Goal: Task Accomplishment & Management: Complete application form

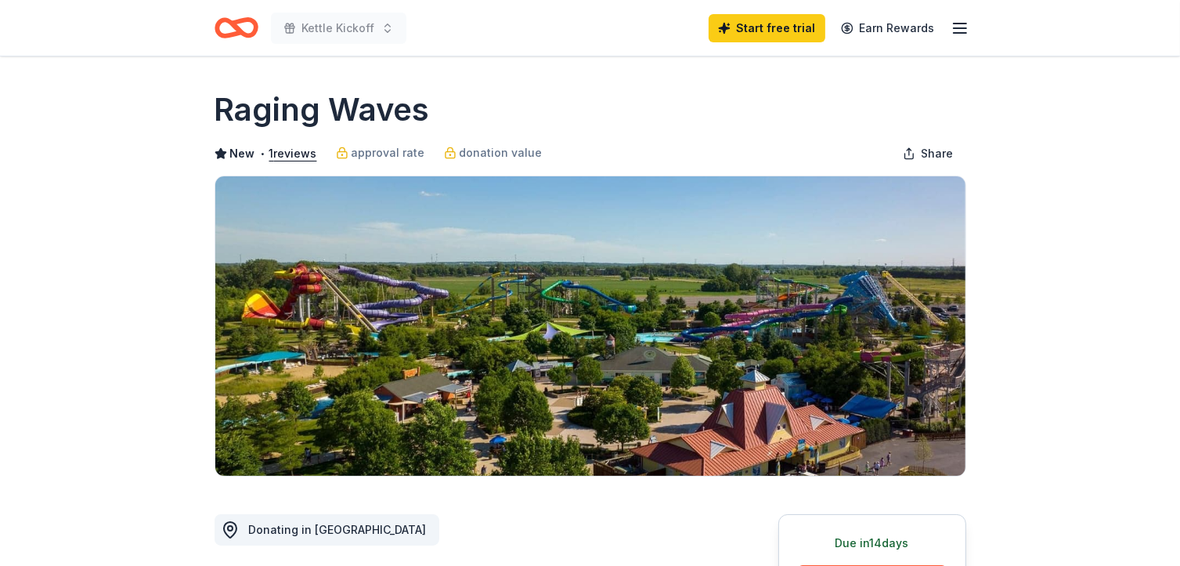
scroll to position [235, 0]
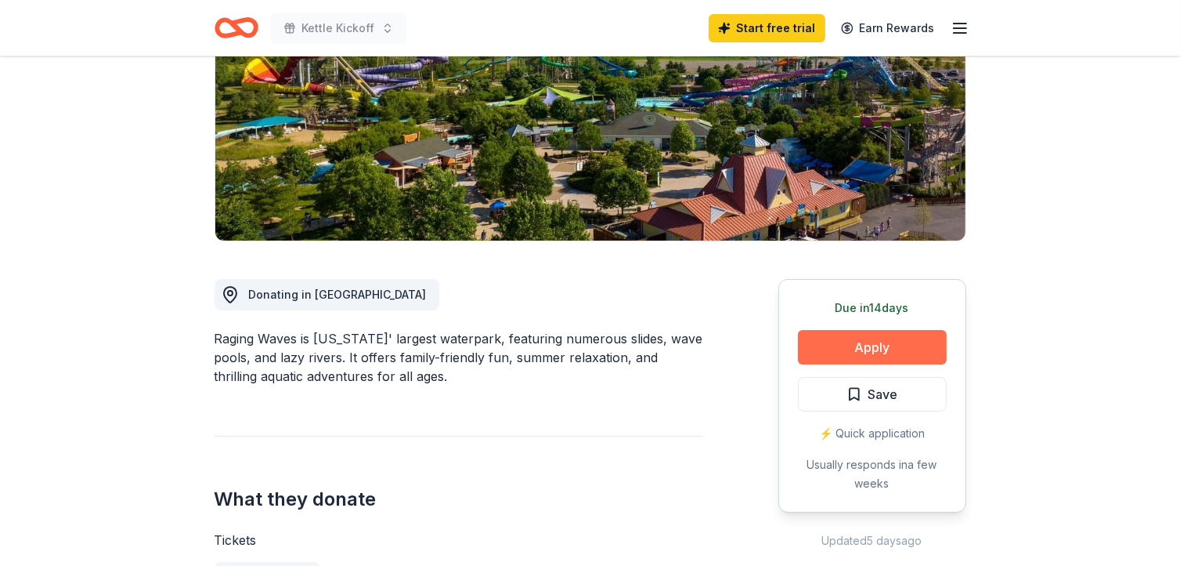
click at [941, 343] on button "Apply" at bounding box center [872, 347] width 149 height 34
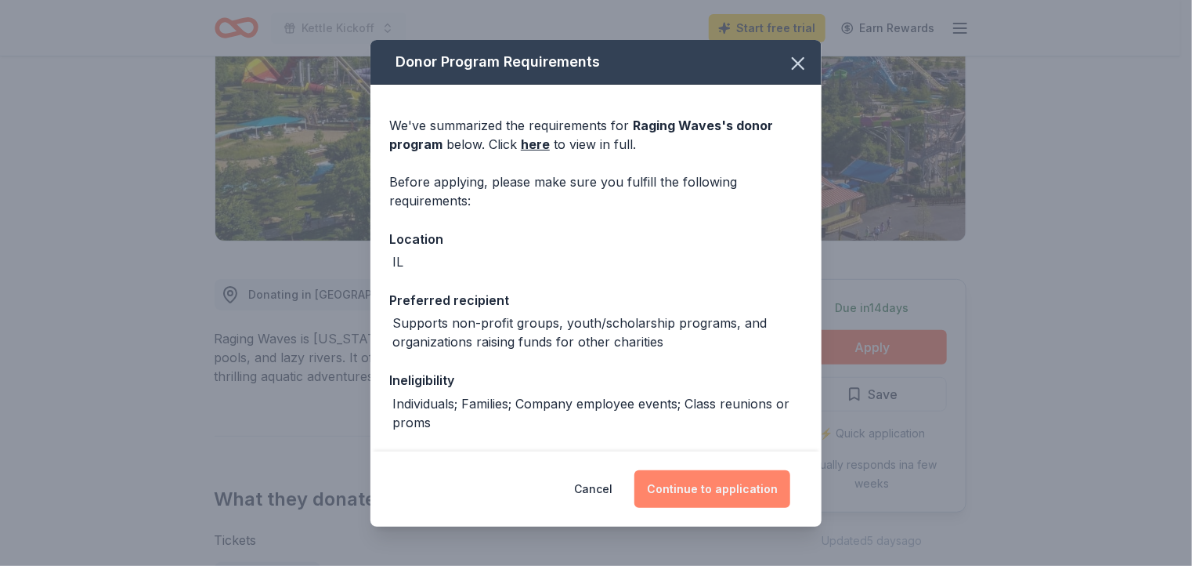
click at [753, 483] on button "Continue to application" at bounding box center [713, 489] width 156 height 38
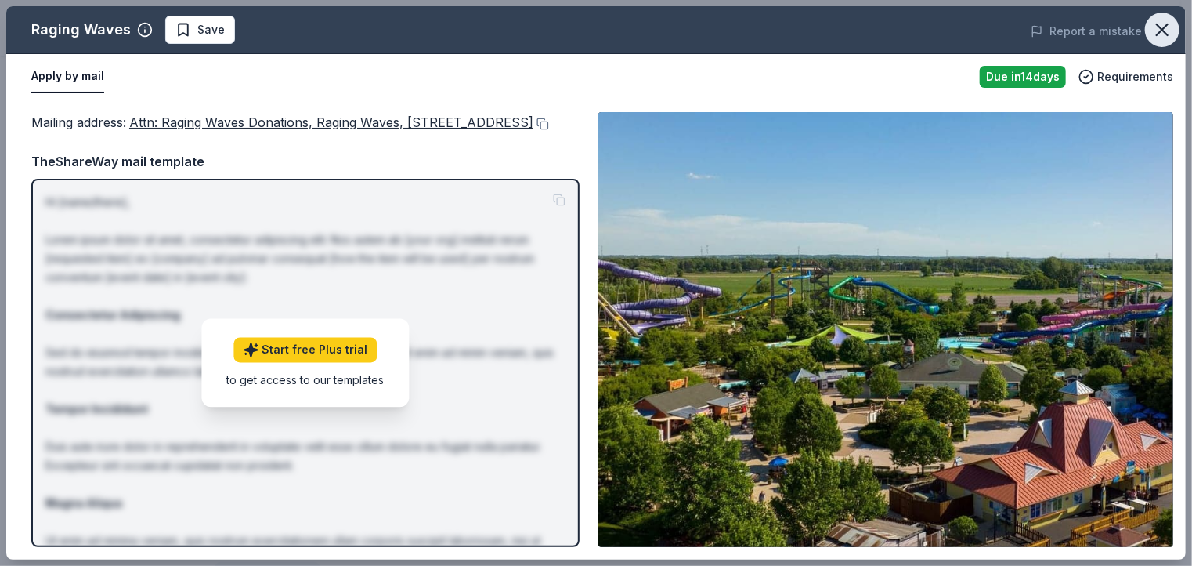
click at [1155, 32] on icon "button" at bounding box center [1163, 30] width 22 height 22
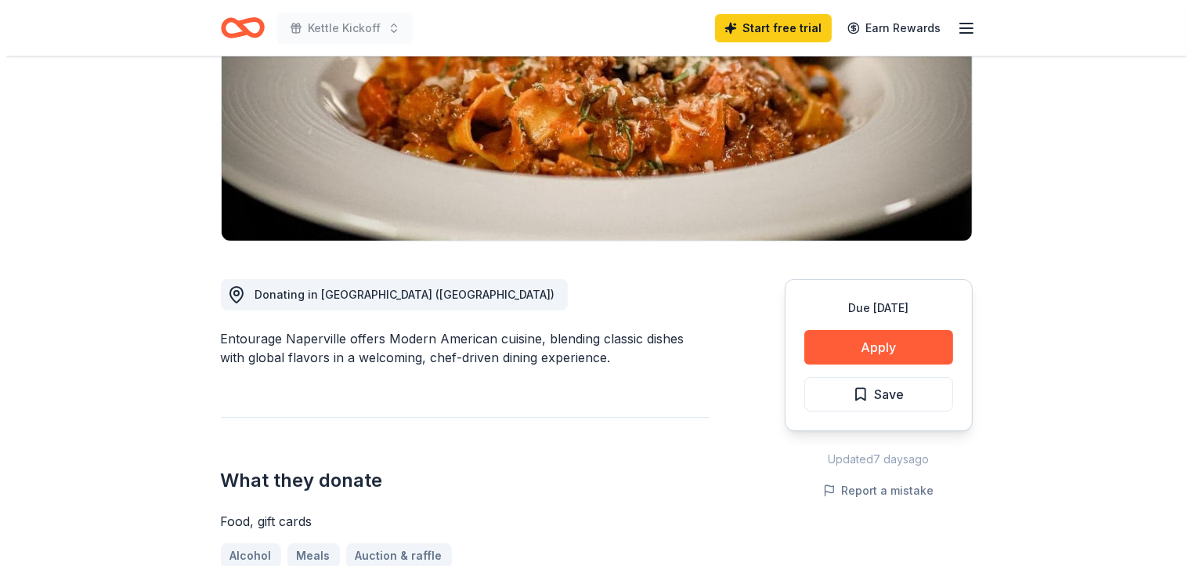
scroll to position [313, 0]
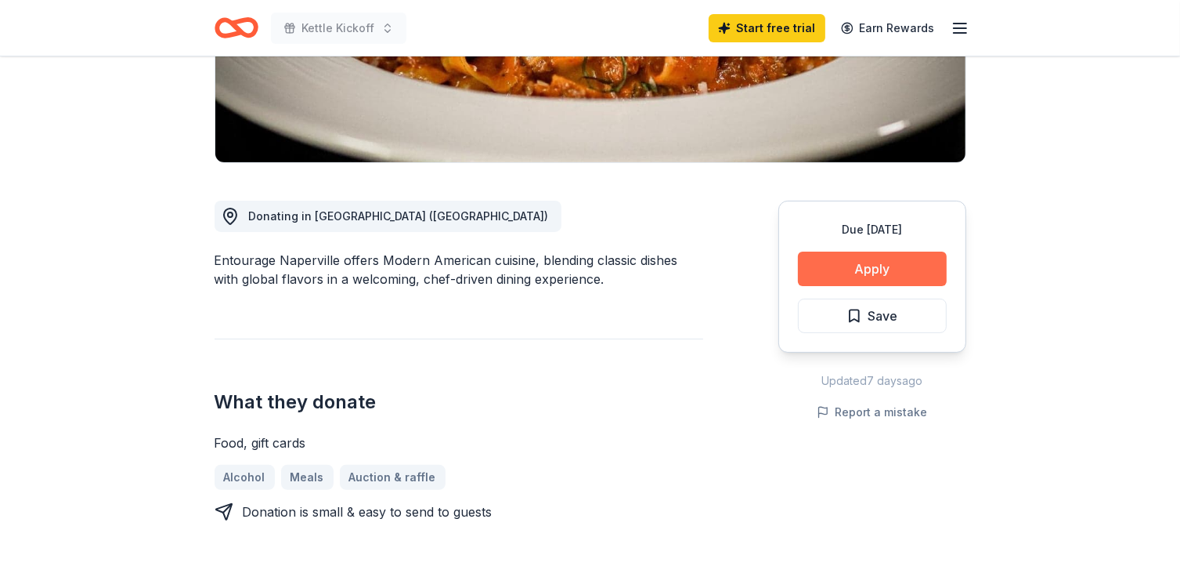
click at [852, 278] on button "Apply" at bounding box center [872, 268] width 149 height 34
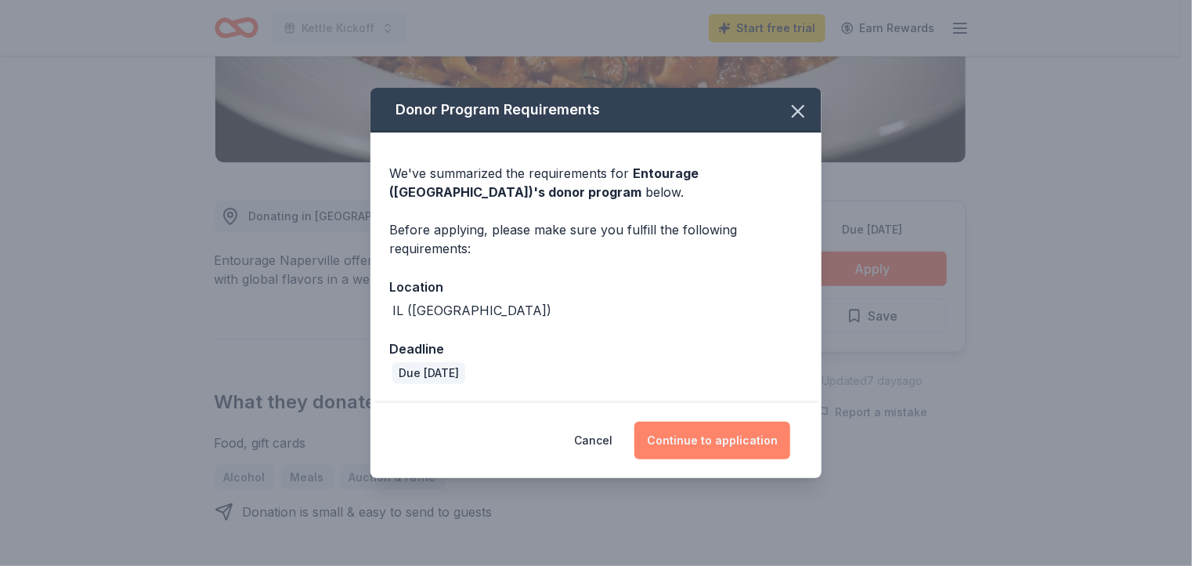
click at [738, 429] on button "Continue to application" at bounding box center [713, 440] width 156 height 38
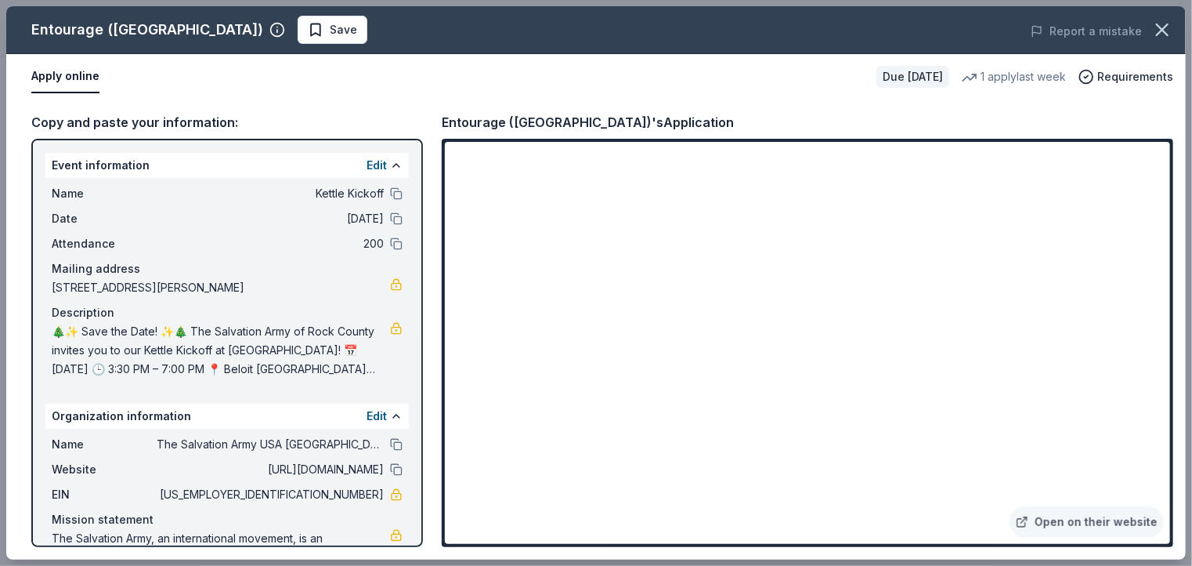
scroll to position [57, 0]
